Goal: Task Accomplishment & Management: Manage account settings

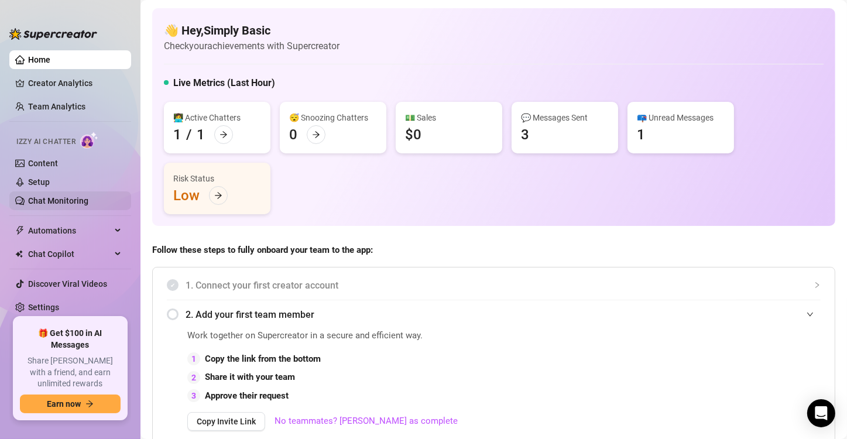
click at [57, 201] on link "Chat Monitoring" at bounding box center [58, 200] width 60 height 9
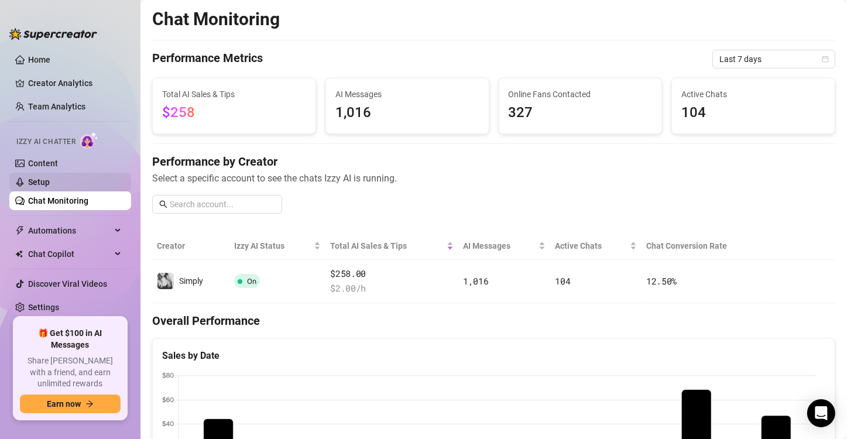
click at [50, 177] on link "Setup" at bounding box center [39, 181] width 22 height 9
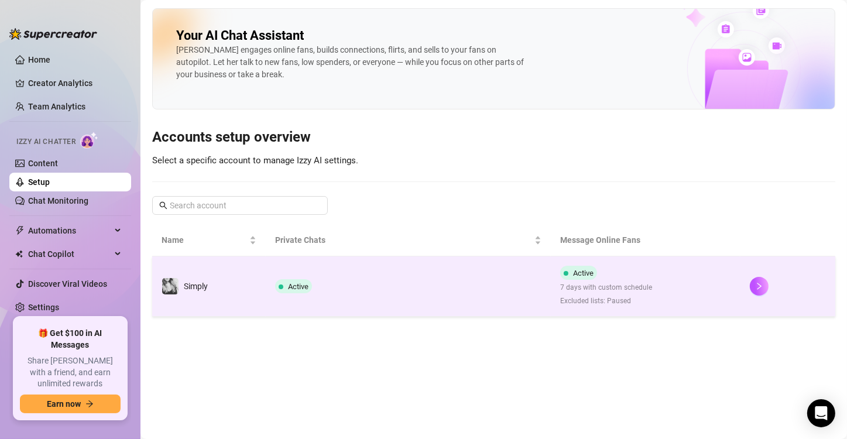
click at [400, 286] on td "Active" at bounding box center [408, 286] width 284 height 60
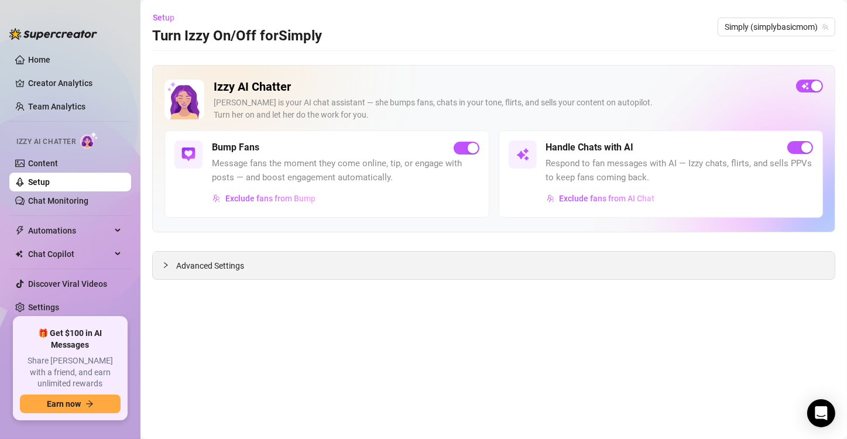
click at [310, 271] on div "Advanced Settings" at bounding box center [494, 266] width 682 height 28
click at [212, 267] on span "Advanced Settings" at bounding box center [210, 265] width 68 height 13
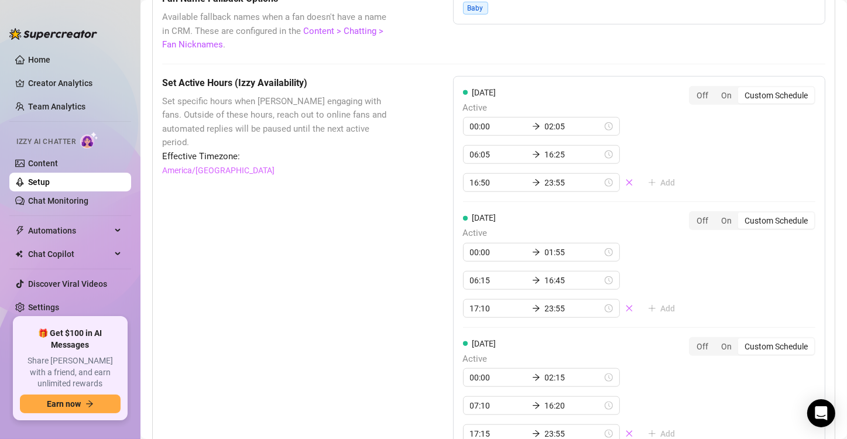
scroll to position [995, 0]
